Goal: Information Seeking & Learning: Learn about a topic

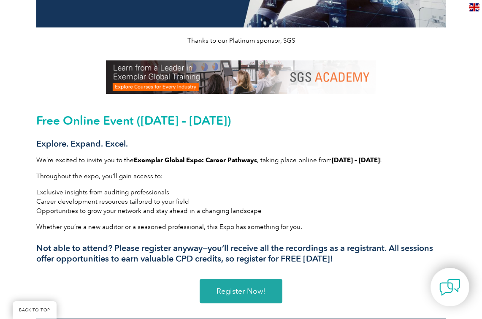
scroll to position [135, 0]
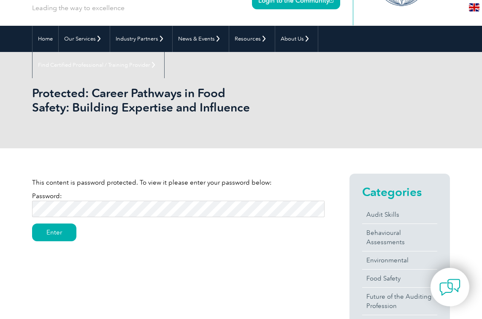
scroll to position [54, 0]
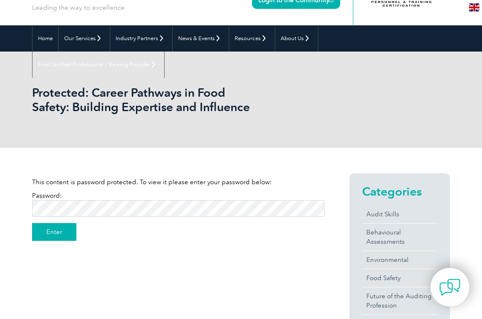
click at [60, 232] on input "Enter" at bounding box center [54, 232] width 44 height 18
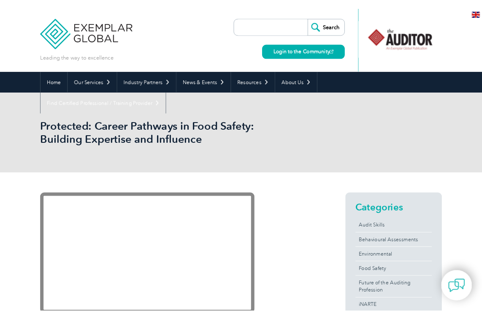
scroll to position [167, 0]
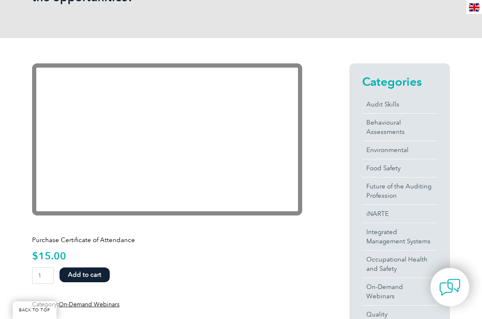
scroll to position [171, 0]
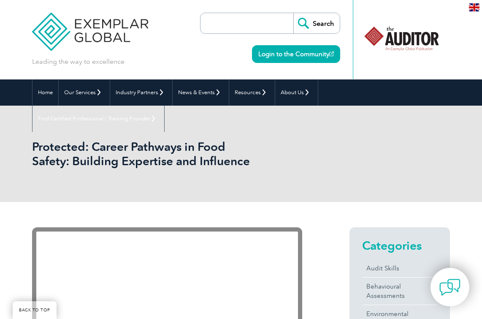
scroll to position [167, 0]
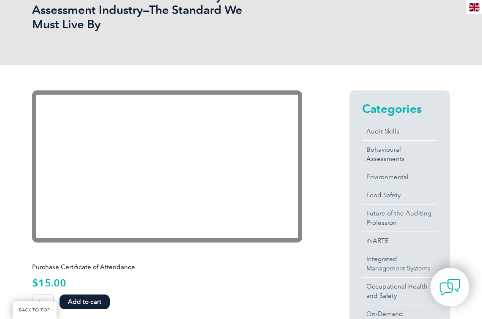
scroll to position [151, 0]
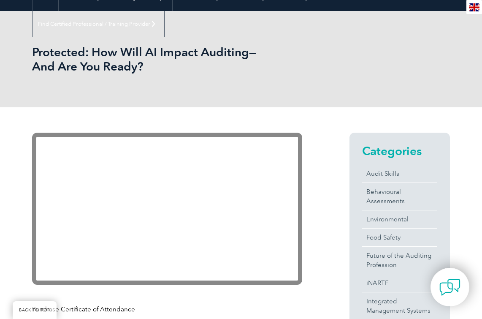
scroll to position [122, 0]
